Goal: Task Accomplishment & Management: Manage account settings

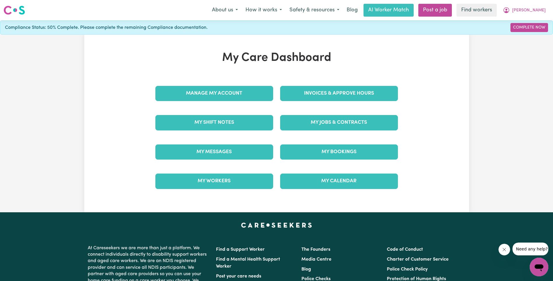
click at [317, 114] on div "My Jobs & Contracts" at bounding box center [339, 122] width 125 height 29
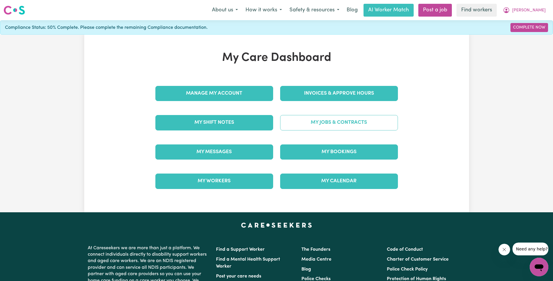
click at [322, 117] on link "My Jobs & Contracts" at bounding box center [339, 122] width 118 height 15
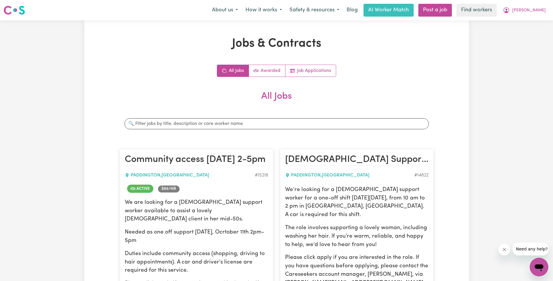
click at [390, 94] on h2 "All Jobs" at bounding box center [277, 101] width 314 height 20
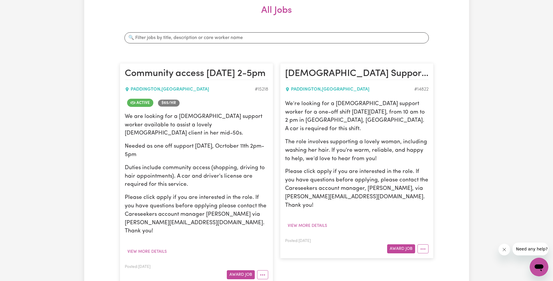
scroll to position [116, 0]
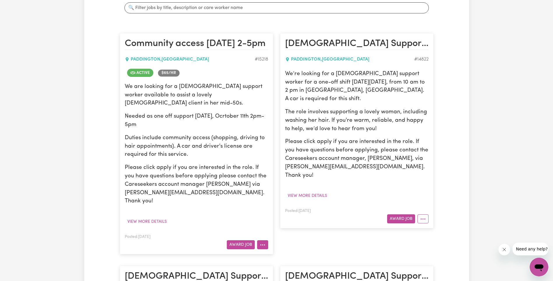
click at [265, 240] on button "More options" at bounding box center [262, 244] width 11 height 9
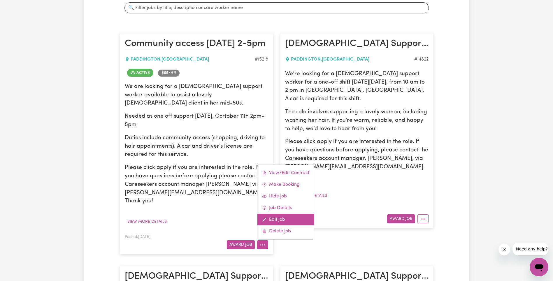
click at [289, 214] on link "Edit Job" at bounding box center [285, 220] width 57 height 12
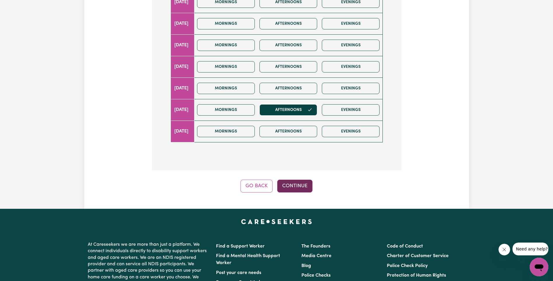
click at [304, 187] on button "Continue" at bounding box center [294, 186] width 35 height 13
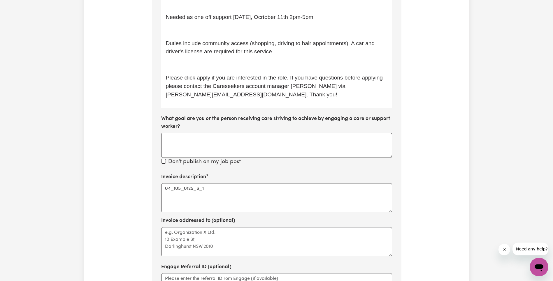
scroll to position [235, 0]
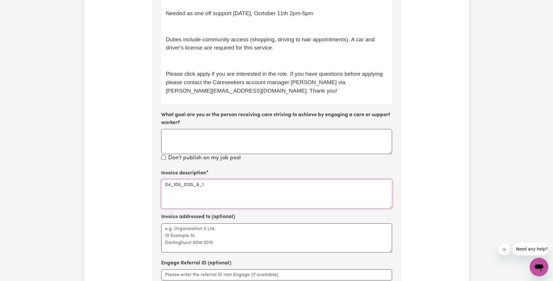
click at [175, 182] on textarea "04_105_0125_6_1" at bounding box center [276, 194] width 231 height 29
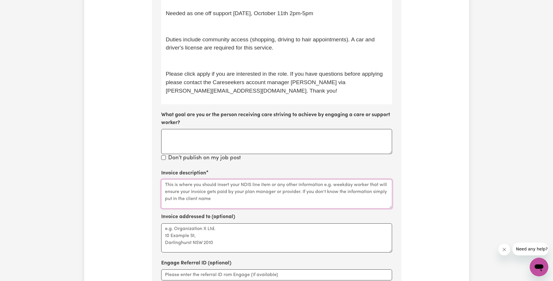
click at [218, 196] on textarea "Invoice description" at bounding box center [276, 194] width 231 height 29
paste textarea "Assistance to access community, social and recreational activities"
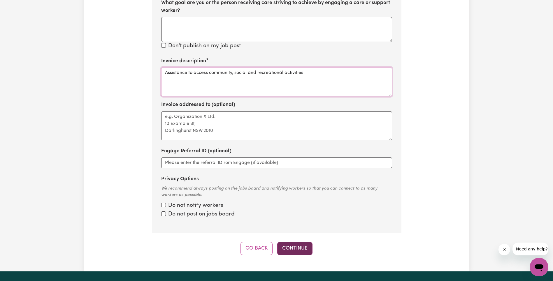
type textarea "Assistance to access community, social and recreational activities"
click at [298, 249] on button "Continue" at bounding box center [294, 248] width 35 height 13
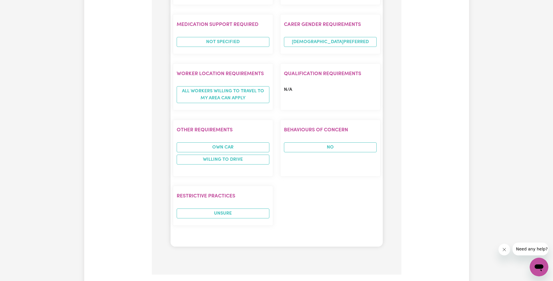
scroll to position [633, 0]
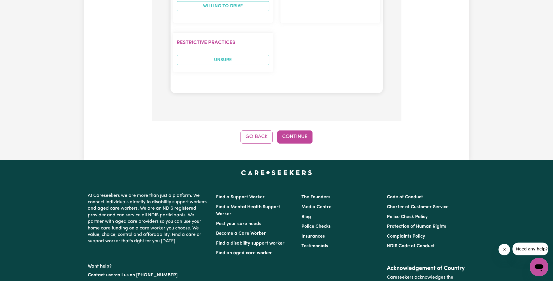
click at [297, 143] on button "Continue" at bounding box center [294, 137] width 35 height 13
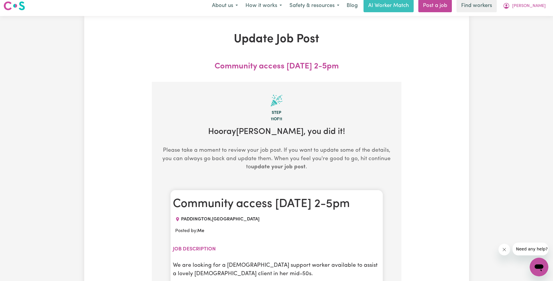
scroll to position [0, 0]
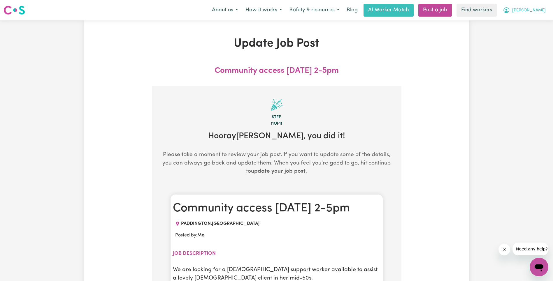
click at [540, 7] on button "[PERSON_NAME]" at bounding box center [524, 10] width 50 height 12
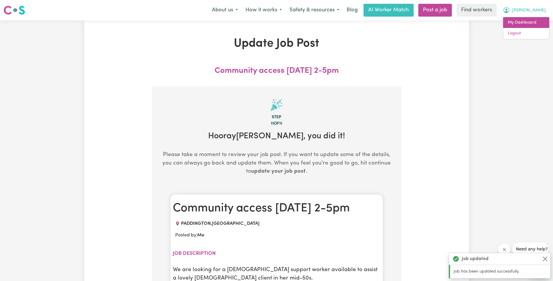
click at [531, 21] on link "My Dashboard" at bounding box center [526, 22] width 46 height 11
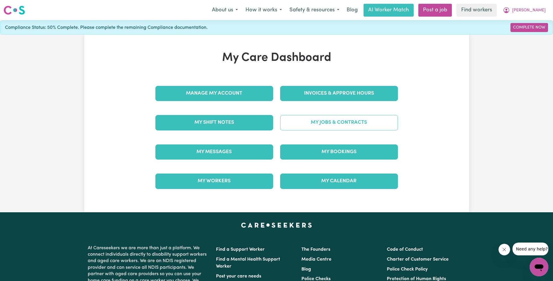
click at [374, 122] on link "My Jobs & Contracts" at bounding box center [339, 122] width 118 height 15
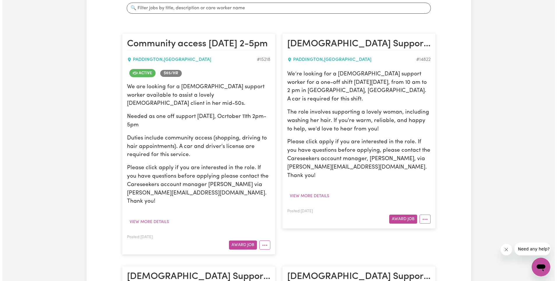
scroll to position [123, 0]
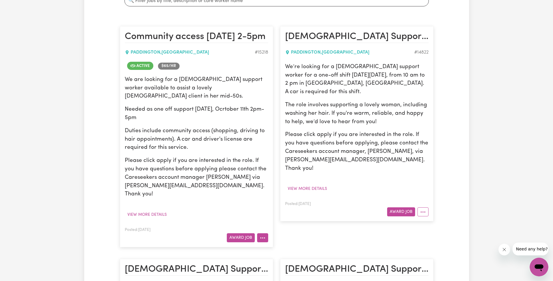
click at [260, 235] on icon "More options" at bounding box center [263, 238] width 6 height 6
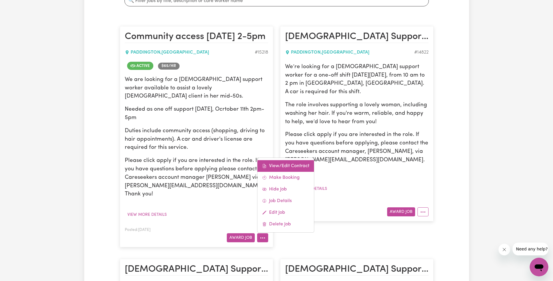
click at [291, 160] on link "View/Edit Contract" at bounding box center [285, 166] width 57 height 12
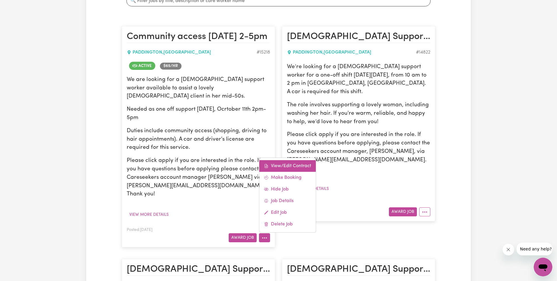
select select "[DATE]"
select select "COMMUNITY_ACCESS"
select select "ONE"
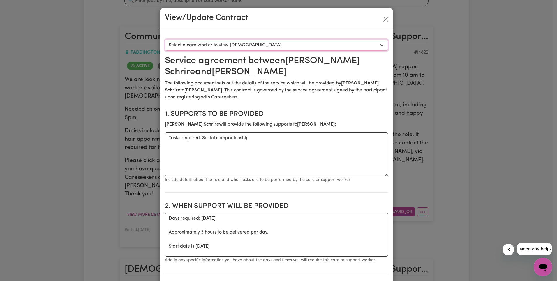
click at [261, 45] on select "Select a care worker to view [DEMOGRAPHIC_DATA] #10679 - [PERSON_NAME] (contrac…" at bounding box center [276, 45] width 223 height 11
select select "10291"
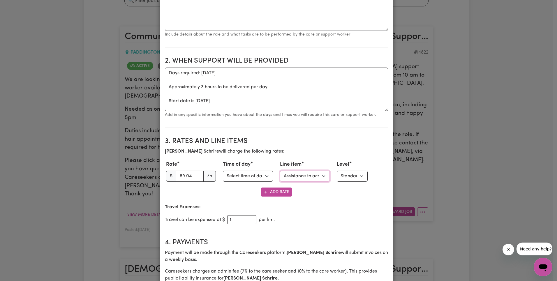
click at [306, 174] on select "Select line item Assistance with Self Care Activities Assistance with personal …" at bounding box center [305, 176] width 50 height 11
click at [343, 126] on section "2. When support will be provided When support will be provided Days required: […" at bounding box center [276, 90] width 223 height 76
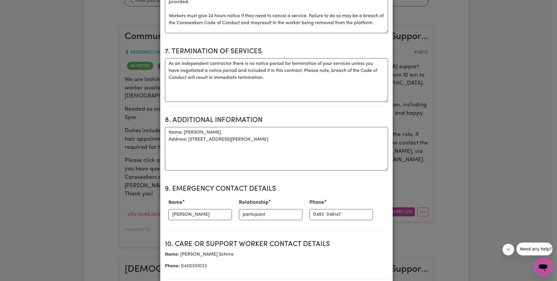
scroll to position [751, 0]
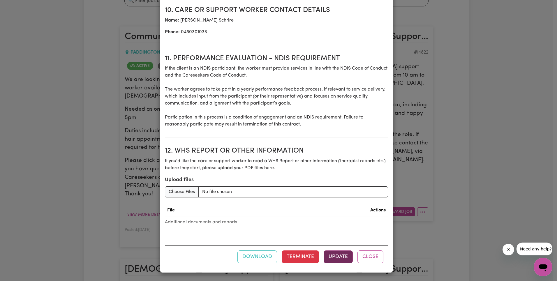
click at [337, 254] on button "Update" at bounding box center [338, 257] width 29 height 13
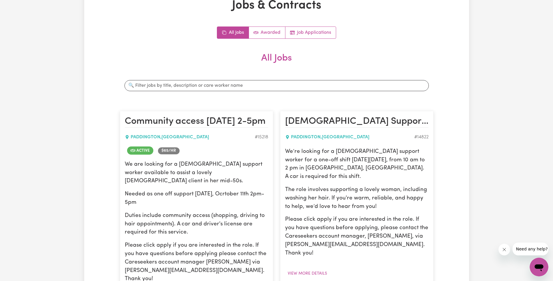
scroll to position [0, 0]
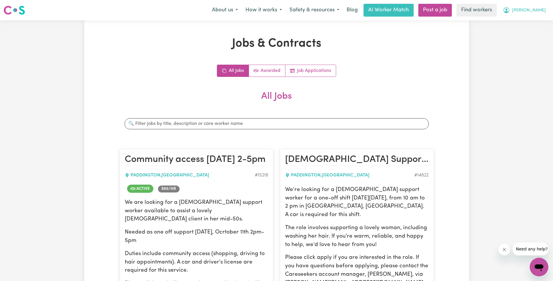
click at [540, 12] on span "[PERSON_NAME]" at bounding box center [529, 10] width 34 height 6
click at [533, 31] on link "Logout" at bounding box center [526, 33] width 46 height 11
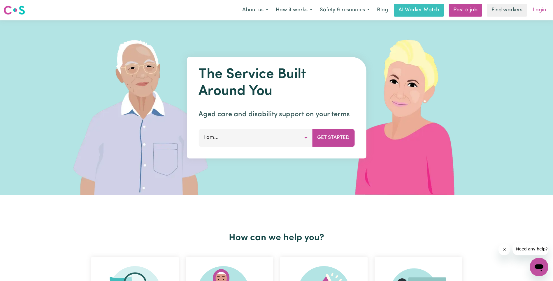
click at [536, 9] on link "Login" at bounding box center [539, 10] width 20 height 13
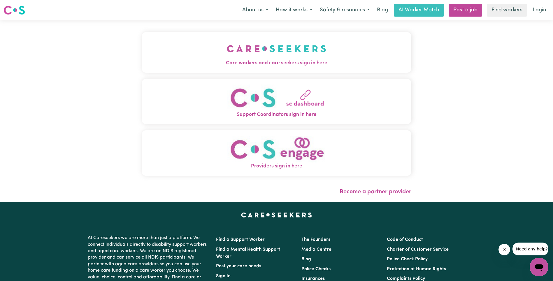
click at [147, 30] on div "Care workers and care seekers sign in here Support Coordinators sign in here Pr…" at bounding box center [276, 111] width 277 height 182
click at [262, 59] on span "Care workers and care seekers sign in here" at bounding box center [277, 63] width 270 height 8
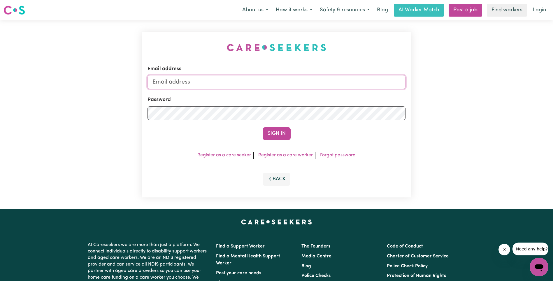
click at [303, 78] on input "Email address" at bounding box center [276, 82] width 258 height 14
type input "[EMAIL_ADDRESS][DOMAIN_NAME]"
click at [272, 135] on button "Sign In" at bounding box center [277, 133] width 28 height 13
